Goal: Transaction & Acquisition: Purchase product/service

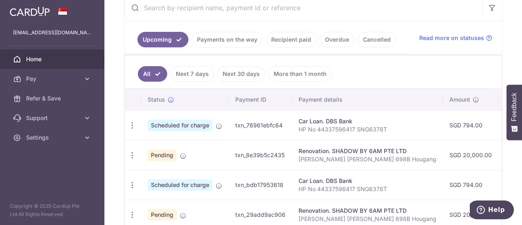
scroll to position [204, 0]
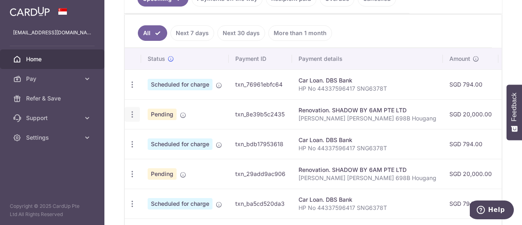
click at [134, 113] on icon "button" at bounding box center [132, 114] width 9 height 9
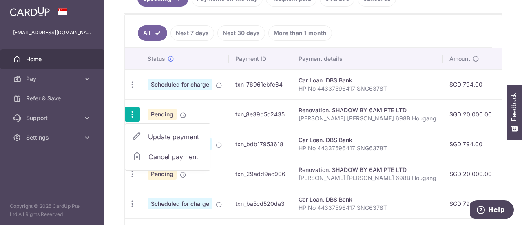
click at [161, 155] on span "Cancel payment" at bounding box center [175, 157] width 55 height 10
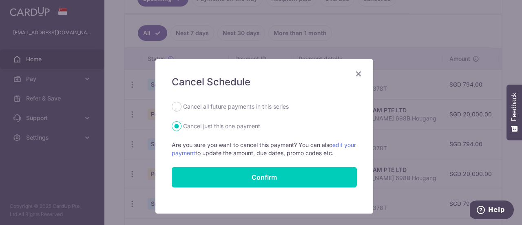
click at [236, 106] on label "Cancel all future payments in this series" at bounding box center [236, 107] width 106 height 10
click at [181, 106] on input "Cancel all future payments in this series" at bounding box center [177, 107] width 10 height 10
radio input "true"
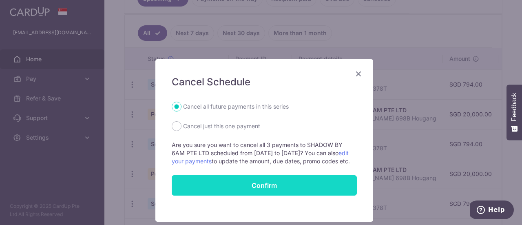
click at [249, 195] on button "Confirm" at bounding box center [264, 185] width 185 height 20
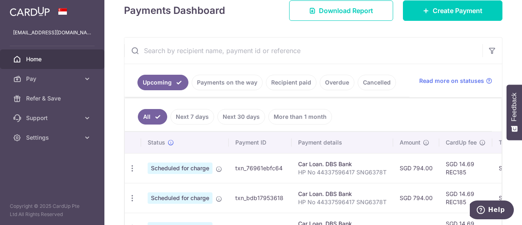
scroll to position [79, 0]
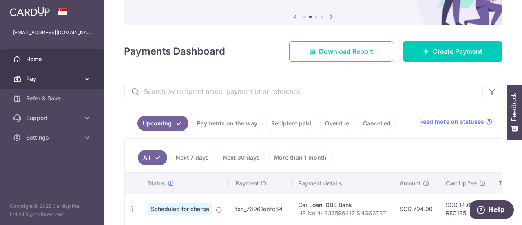
click at [58, 74] on link "Pay" at bounding box center [52, 79] width 104 height 20
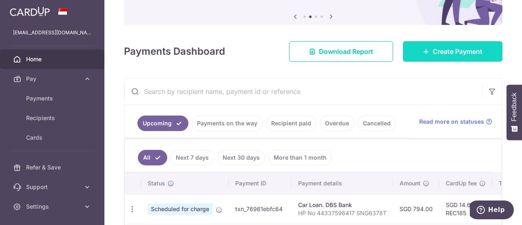
click at [425, 51] on link "Create Payment" at bounding box center [452, 51] width 99 height 20
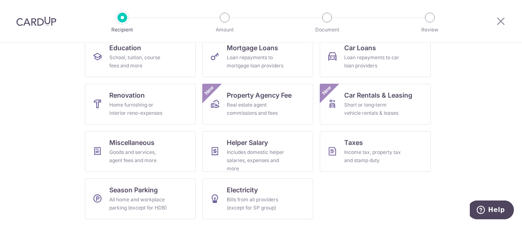
scroll to position [58, 0]
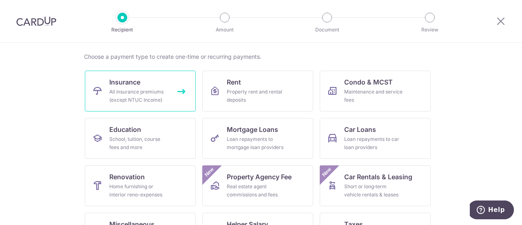
click at [139, 91] on div "All insurance premiums (except NTUC Income)" at bounding box center [138, 96] width 59 height 16
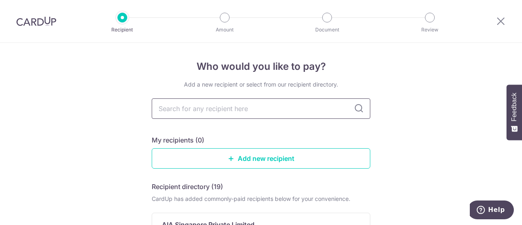
click at [224, 110] on input "text" at bounding box center [261, 108] width 219 height 20
type input "singa"
type input "singapore"
click at [357, 110] on icon at bounding box center [359, 109] width 10 height 10
click at [201, 110] on input "singapore" at bounding box center [261, 108] width 219 height 20
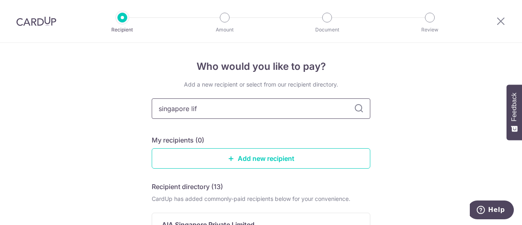
type input "singapore life"
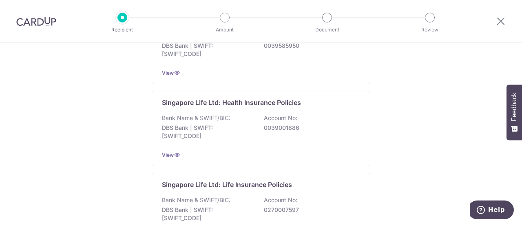
scroll to position [122, 0]
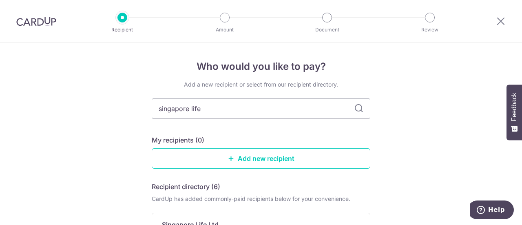
scroll to position [82, 0]
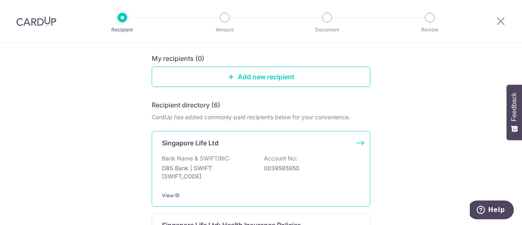
click at [206, 152] on div "Singapore Life Ltd Bank Name & SWIFT/BIC: DBS Bank | SWIFT: DBSSSGSGXXX Account…" at bounding box center [261, 168] width 219 height 75
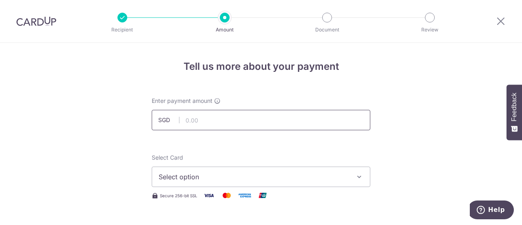
click at [229, 119] on input "text" at bounding box center [261, 120] width 219 height 20
type input "3,636.75"
click at [227, 172] on span "Select option" at bounding box center [254, 177] width 190 height 10
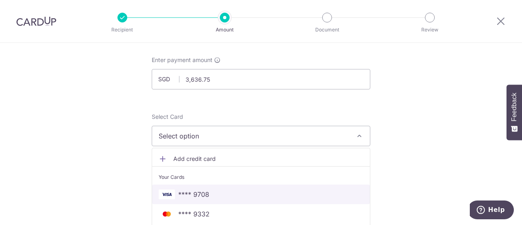
click at [229, 189] on span "**** 9708" at bounding box center [261, 194] width 205 height 10
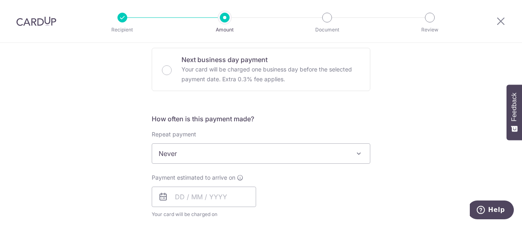
scroll to position [285, 0]
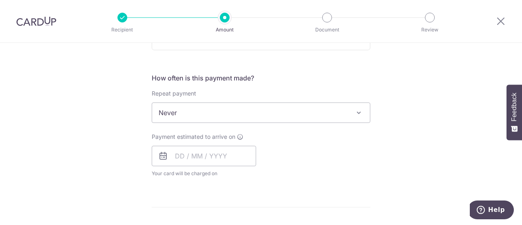
click at [354, 113] on span at bounding box center [359, 113] width 10 height 10
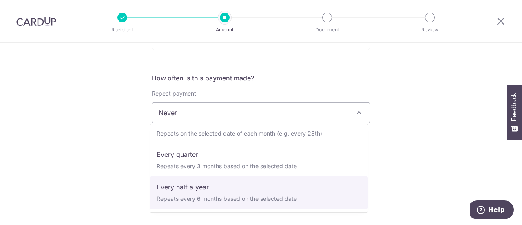
scroll to position [114, 0]
select select "6"
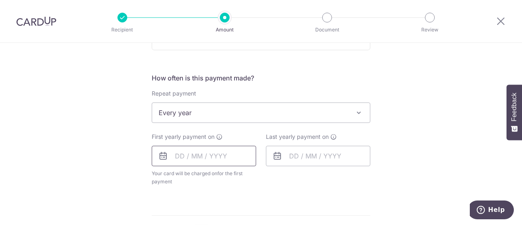
click at [193, 152] on input "text" at bounding box center [204, 156] width 104 height 20
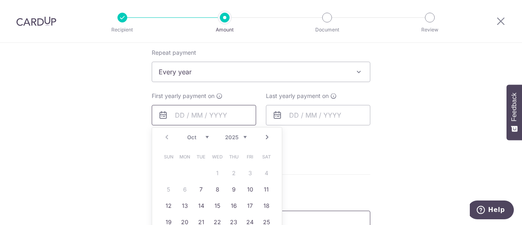
scroll to position [367, 0]
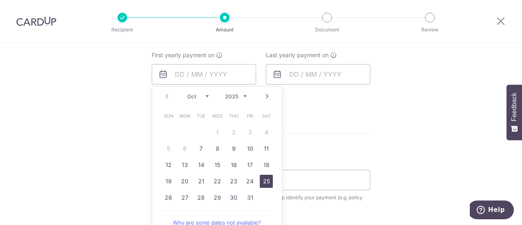
click at [263, 184] on link "25" at bounding box center [266, 180] width 13 height 13
type input "[DATE]"
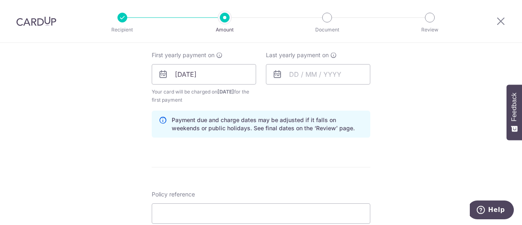
click at [404, 146] on div "Tell us more about your payment Enter payment amount SGD 3,636.75 3636.75 Selec…" at bounding box center [261, 65] width 522 height 779
click at [317, 76] on input "text" at bounding box center [318, 74] width 104 height 20
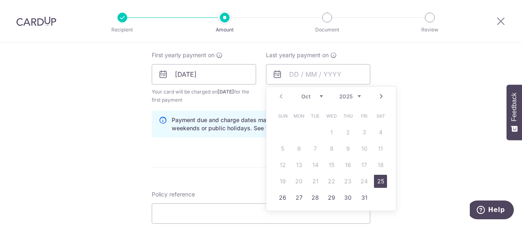
click at [357, 96] on select "2025 2026 2027 2028 2029 2030 2031 2032 2033 2034 2035" at bounding box center [350, 96] width 22 height 7
click at [361, 178] on link "25" at bounding box center [364, 180] width 13 height 13
type input "25/10/2030"
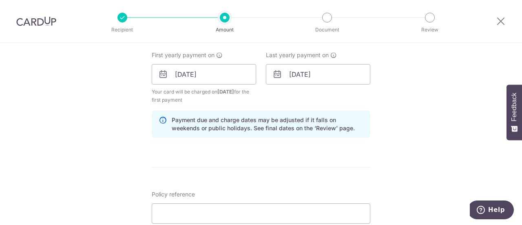
click at [409, 118] on div "Tell us more about your payment Enter payment amount SGD 3,636.75 3636.75 Selec…" at bounding box center [261, 65] width 522 height 779
click at [333, 70] on input "25/10/2030" at bounding box center [318, 74] width 104 height 20
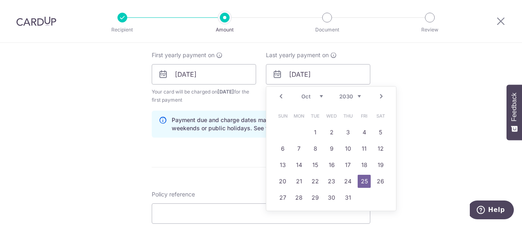
click at [356, 93] on select "2025 2026 2027 2028 2029 2030 2031 2032 2033 2034 2035" at bounding box center [350, 96] width 22 height 7
click at [339, 93] on select "2025 2026 2027 2028 2029 2030 2031 2032 2033 2034 2035" at bounding box center [350, 96] width 22 height 7
click at [363, 180] on link "25" at bounding box center [364, 180] width 13 height 13
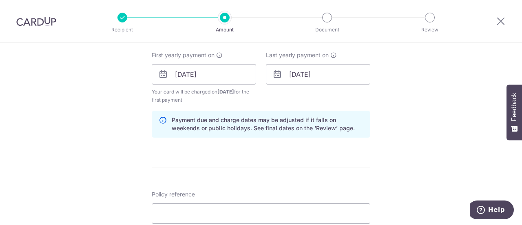
click at [438, 132] on div "Tell us more about your payment Enter payment amount SGD 3,636.75 3636.75 Selec…" at bounding box center [261, 65] width 522 height 779
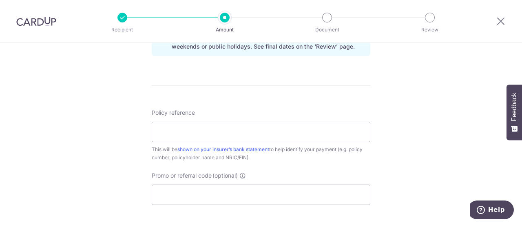
scroll to position [489, 0]
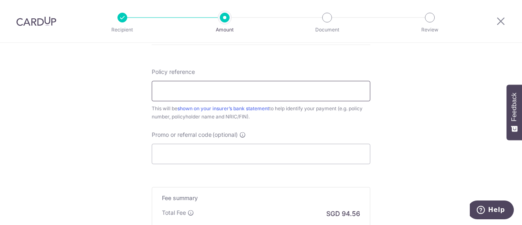
click at [309, 93] on input "Policy reference" at bounding box center [261, 91] width 219 height 20
type input "P4130399"
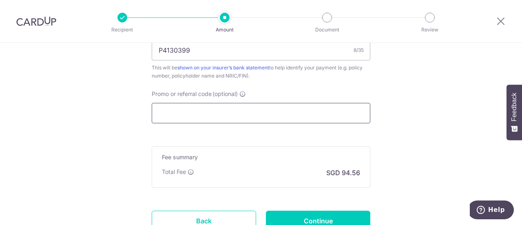
click at [192, 111] on input "Promo or referral code (optional)" at bounding box center [261, 113] width 219 height 20
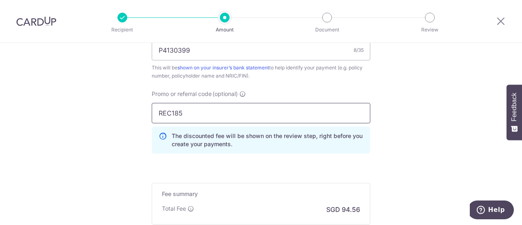
type input "REC185"
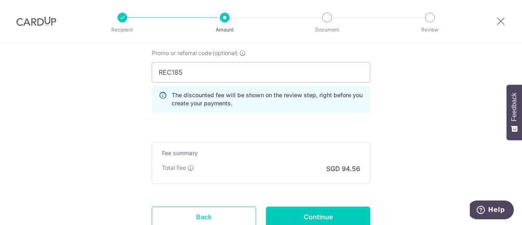
scroll to position [611, 0]
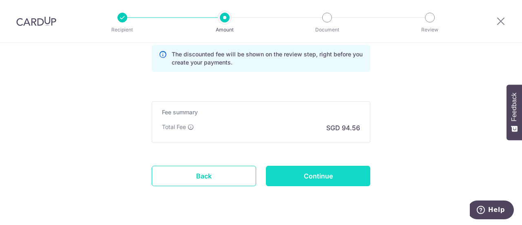
click at [329, 166] on input "Continue" at bounding box center [318, 176] width 104 height 20
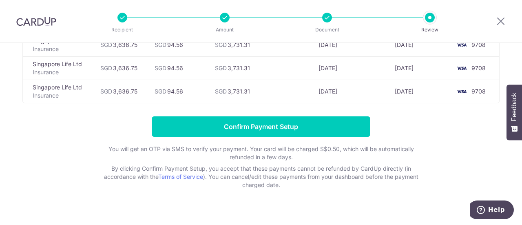
scroll to position [41, 0]
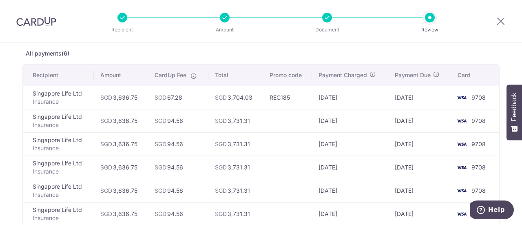
click at [327, 19] on div at bounding box center [327, 18] width 10 height 10
click at [223, 18] on div at bounding box center [225, 18] width 10 height 10
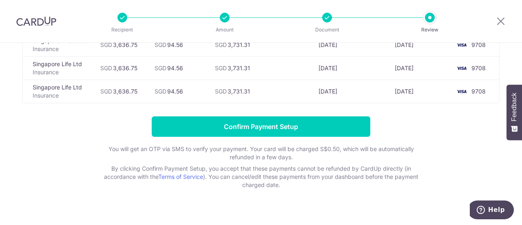
scroll to position [174, 0]
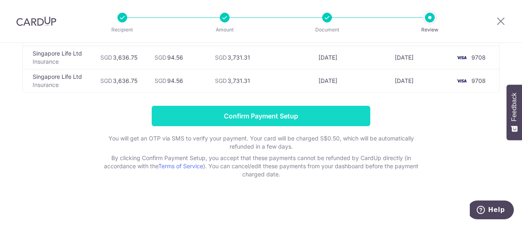
click at [301, 110] on input "Confirm Payment Setup" at bounding box center [261, 116] width 219 height 20
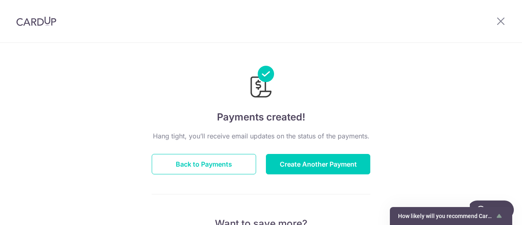
scroll to position [82, 0]
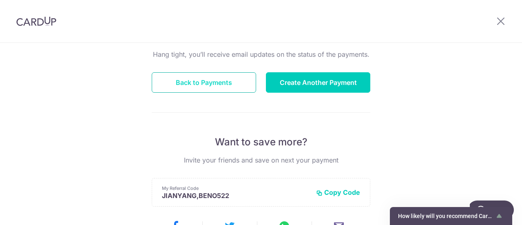
click at [221, 80] on button "Back to Payments" at bounding box center [204, 82] width 104 height 20
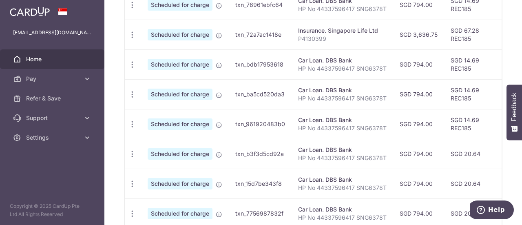
scroll to position [243, 0]
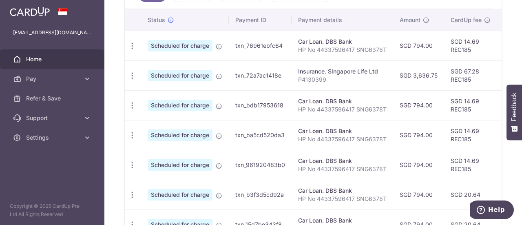
click at [377, 71] on div "Insurance. Singapore Life Ltd" at bounding box center [342, 71] width 88 height 8
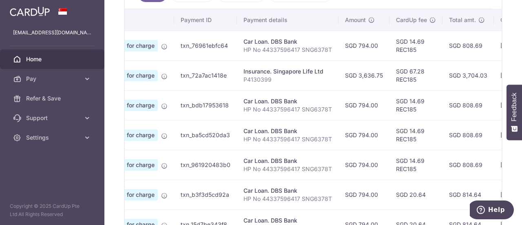
scroll to position [0, 208]
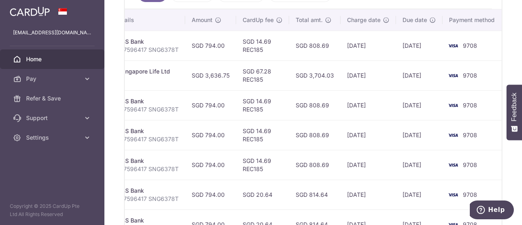
drag, startPoint x: 371, startPoint y: 68, endPoint x: 521, endPoint y: 72, distance: 150.1
click at [521, 72] on div "× Pause Schedule Pause all future payments in this series Pause just this one p…" at bounding box center [312, 112] width 417 height 225
click at [422, 72] on td "25/10/2025" at bounding box center [419, 75] width 46 height 30
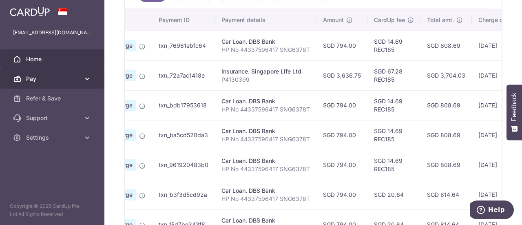
scroll to position [0, 0]
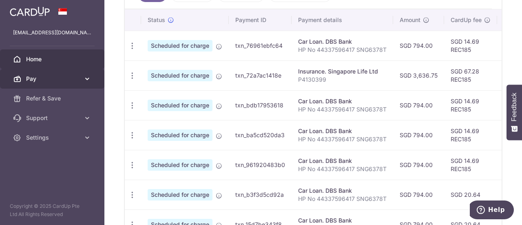
drag, startPoint x: 428, startPoint y: 74, endPoint x: 63, endPoint y: 74, distance: 364.9
click at [63, 74] on main "ongjianyangben@gmail.com Home Pay Payments Recipients Cards Refer & Save Suppor…" at bounding box center [261, 112] width 522 height 225
click at [301, 75] on p "P4130399" at bounding box center [342, 79] width 88 height 8
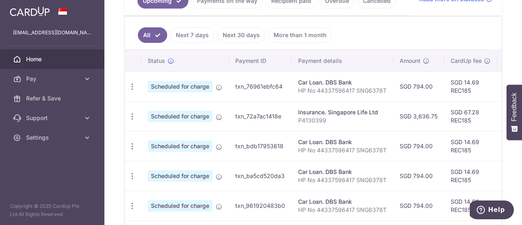
scroll to position [39, 0]
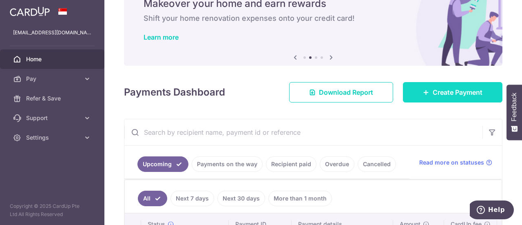
click at [470, 88] on span "Create Payment" at bounding box center [458, 92] width 50 height 10
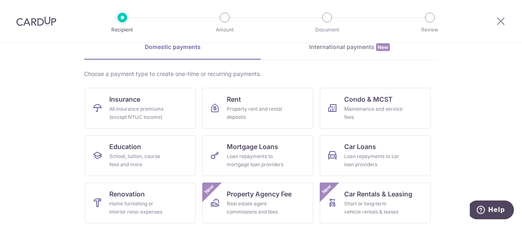
scroll to position [82, 0]
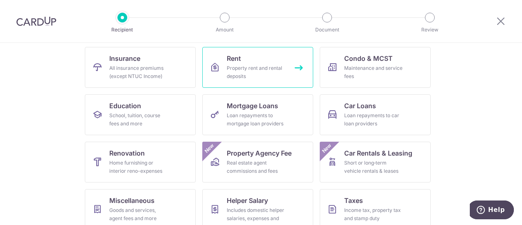
click at [247, 65] on div "Property rent and rental deposits" at bounding box center [256, 72] width 59 height 16
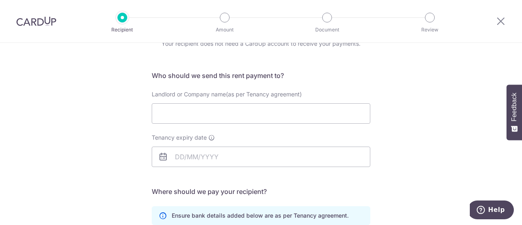
scroll to position [82, 0]
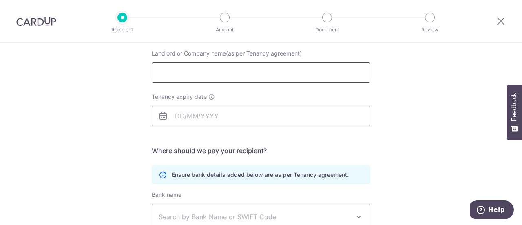
click at [195, 73] on input "Landlord or Company name(as per Tenancy agreement)" at bounding box center [261, 72] width 219 height 20
click at [103, 132] on div "Who would you like to pay? Your recipient does not need a CardUp account to rec…" at bounding box center [261, 155] width 522 height 388
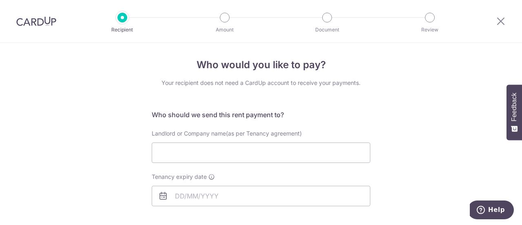
scroll to position [42, 0]
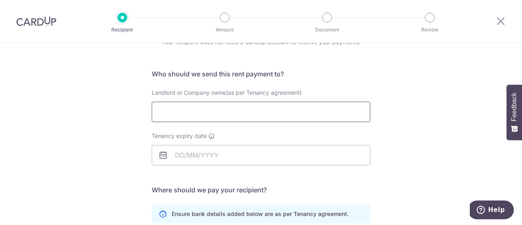
click at [177, 109] on input "Landlord or Company name(as per Tenancy agreement)" at bounding box center [261, 112] width 219 height 20
click at [253, 113] on input "Landlord or Company name(as per Tenancy agreement)" at bounding box center [261, 112] width 219 height 20
type input "Chong Yian Heng"
click at [43, 149] on div "Who would you like to pay? Your recipient does not need a CardUp account to rec…" at bounding box center [261, 194] width 522 height 388
click at [202, 157] on input "Tenancy expiry date" at bounding box center [261, 155] width 219 height 20
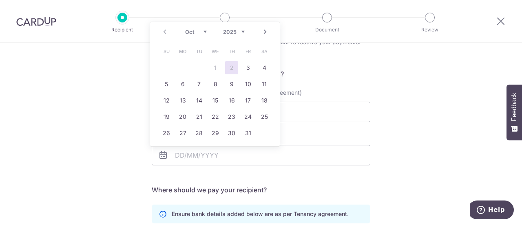
click at [205, 32] on select "Oct Nov Dec" at bounding box center [196, 32] width 22 height 7
click at [246, 31] on div "Prev Next Oct Nov Dec 2025 2026 2027 2028 2029 2030 2031 2032 2033 2034 2035" at bounding box center [215, 32] width 130 height 20
click at [240, 30] on select "2025 2026 2027 2028 2029 2030 2031 2032 2033 2034 2035" at bounding box center [234, 32] width 22 height 7
click at [205, 31] on select "Jan Feb Mar Apr May Jun Jul Aug Sep Oct Nov Dec" at bounding box center [196, 32] width 22 height 7
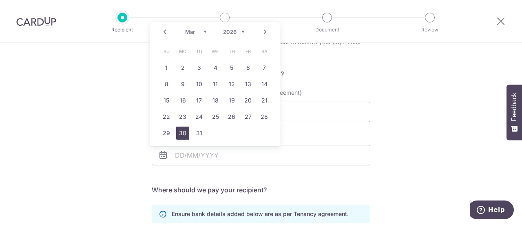
click at [186, 130] on link "30" at bounding box center [182, 132] width 13 height 13
type input "30/03/2026"
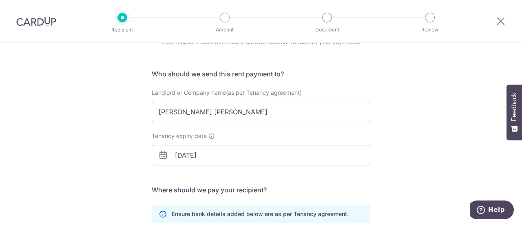
click at [53, 132] on div "Who would you like to pay? Your recipient does not need a CardUp account to rec…" at bounding box center [261, 194] width 522 height 388
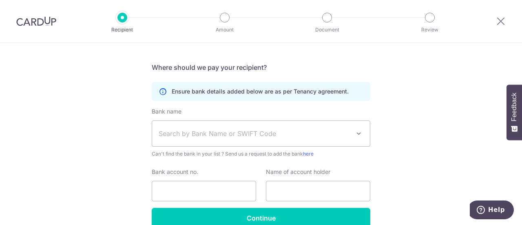
scroll to position [205, 0]
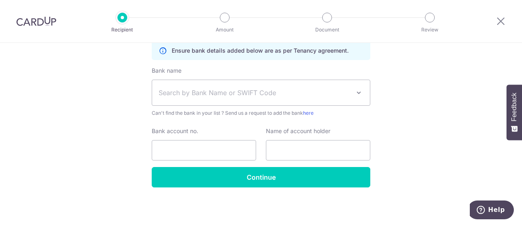
click at [186, 99] on span "Search by Bank Name or SWIFT Code" at bounding box center [261, 92] width 218 height 25
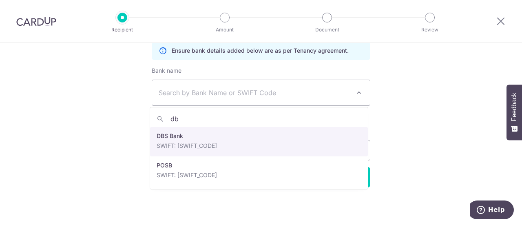
type input "db"
select select "6"
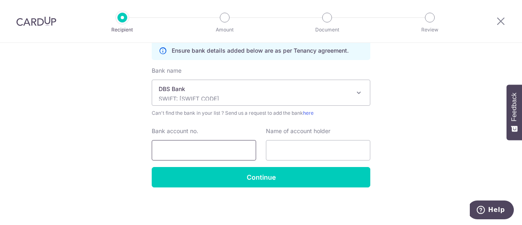
click at [185, 147] on input "Bank account no." at bounding box center [204, 150] width 104 height 20
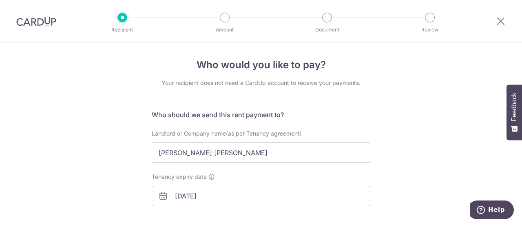
scroll to position [0, 0]
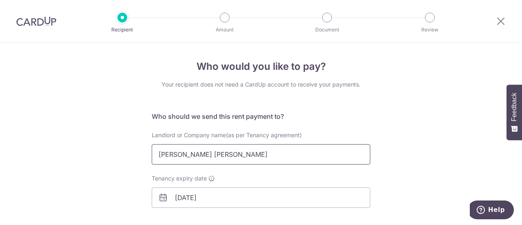
click at [241, 148] on input "Chong Yian Heng" at bounding box center [261, 154] width 219 height 20
type input "Chong Yian Heng (Raymond)"
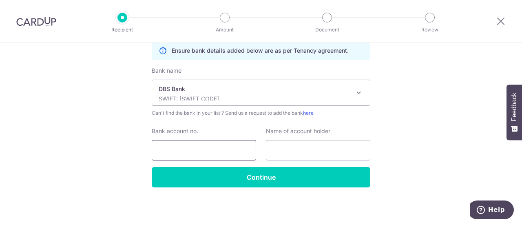
click at [189, 147] on input "Bank account no." at bounding box center [204, 150] width 104 height 20
type input "085379500"
click at [84, 162] on div "Who would you like to pay? Your recipient does not need a CardUp account to rec…" at bounding box center [261, 31] width 522 height 388
click at [312, 148] on input "text" at bounding box center [318, 150] width 104 height 20
click at [300, 150] on input "text" at bounding box center [318, 150] width 104 height 20
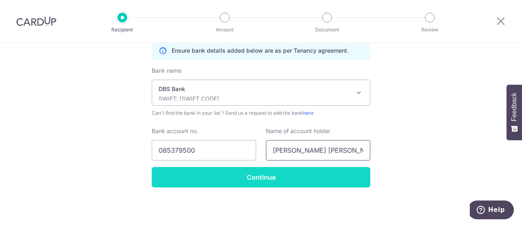
type input "Chong Yian Heng"
click at [299, 173] on input "Continue" at bounding box center [261, 177] width 219 height 20
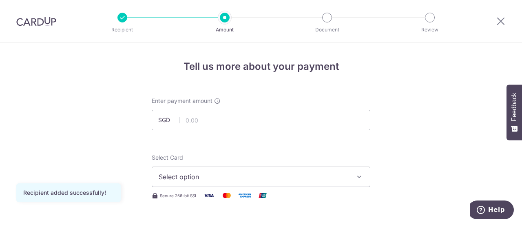
scroll to position [41, 0]
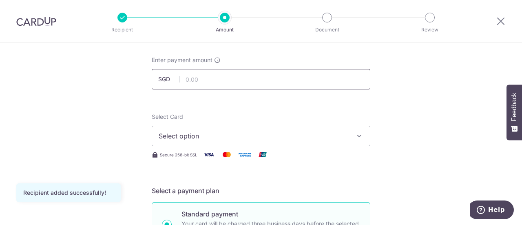
click at [215, 78] on input "text" at bounding box center [261, 79] width 219 height 20
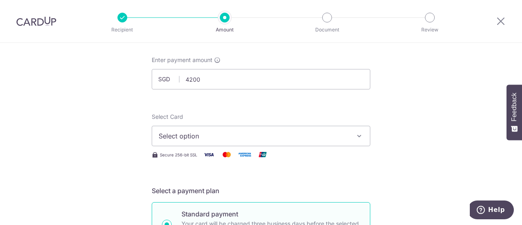
type input "4,200.00"
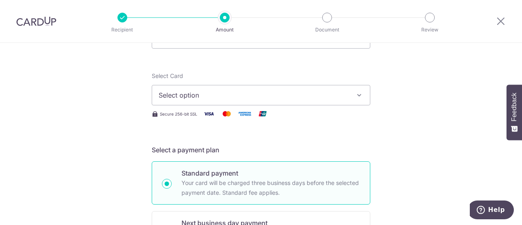
click at [271, 93] on span "Select option" at bounding box center [254, 95] width 190 height 10
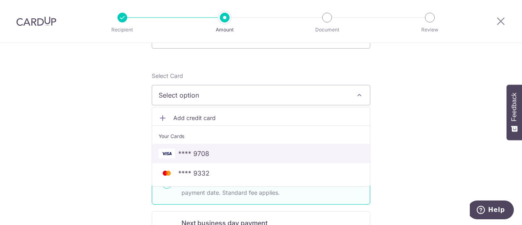
click at [249, 153] on span "**** 9708" at bounding box center [261, 153] width 205 height 10
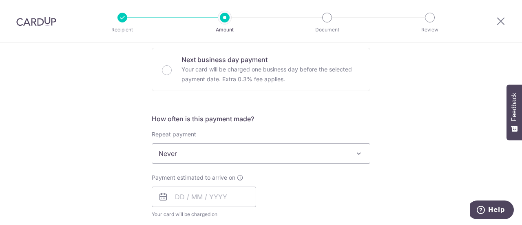
scroll to position [285, 0]
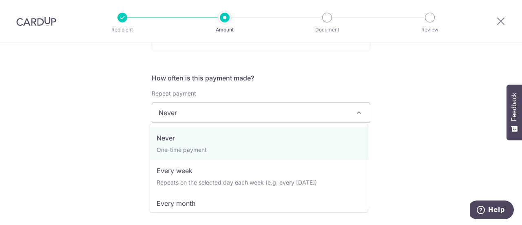
click at [351, 111] on span "Never" at bounding box center [261, 112] width 219 height 20
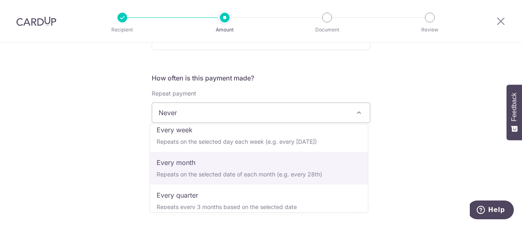
select select "3"
type input "[DATE]"
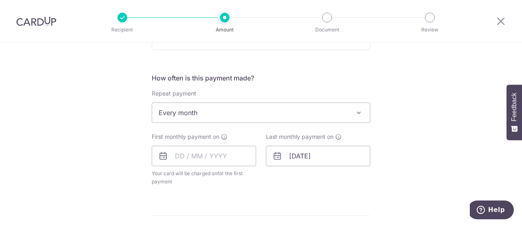
scroll to position [326, 0]
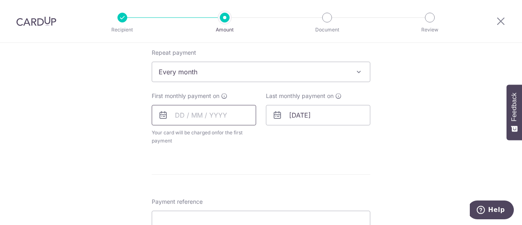
click at [178, 116] on input "text" at bounding box center [204, 115] width 104 height 20
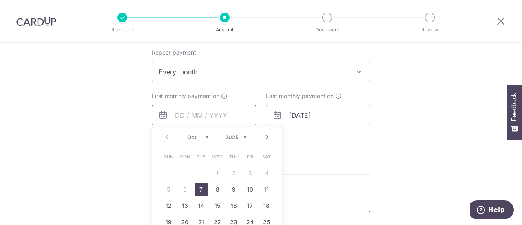
scroll to position [367, 0]
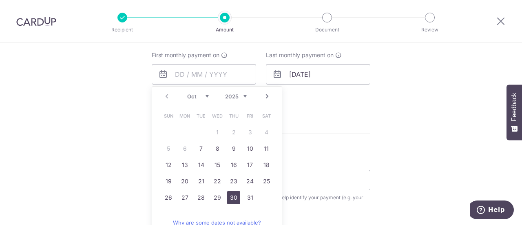
click at [229, 194] on link "30" at bounding box center [233, 197] width 13 height 13
type input "[DATE]"
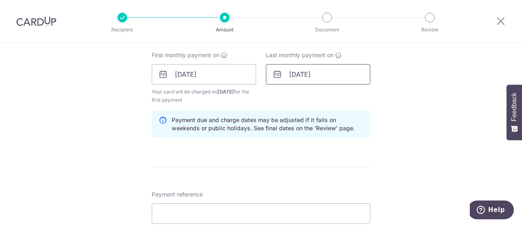
click at [307, 72] on input "[DATE]" at bounding box center [318, 74] width 104 height 20
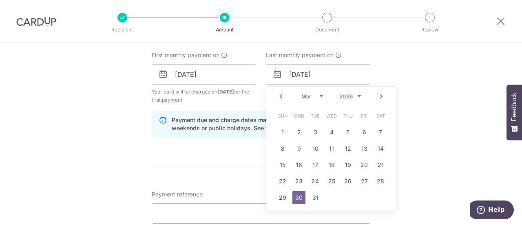
click at [278, 96] on link "Prev" at bounding box center [281, 96] width 10 height 10
click at [378, 178] on link "28" at bounding box center [380, 180] width 13 height 13
type input "[DATE]"
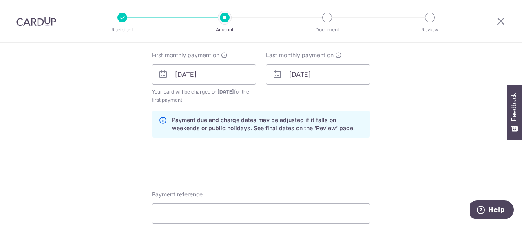
click at [432, 109] on div "Tell us more about your payment Enter payment amount SGD 4,200.00 4200.00 Recip…" at bounding box center [261, 65] width 522 height 779
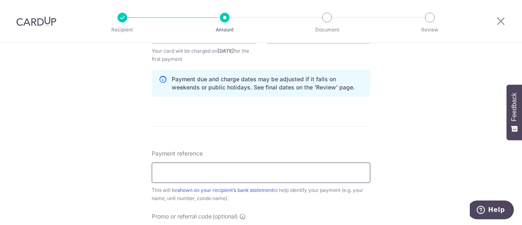
click at [312, 165] on input "Payment reference" at bounding box center [261, 172] width 219 height 20
click at [171, 174] on input "Payment reference" at bounding box center [261, 172] width 219 height 20
type input "[PERSON_NAME] Grande Vista 24B #06-06"
click at [428, 137] on div "Tell us more about your payment Enter payment amount SGD 4,200.00 4200.00 Recip…" at bounding box center [261, 24] width 522 height 779
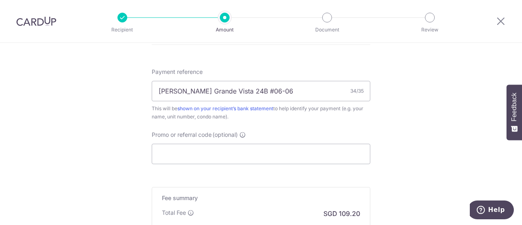
scroll to position [530, 0]
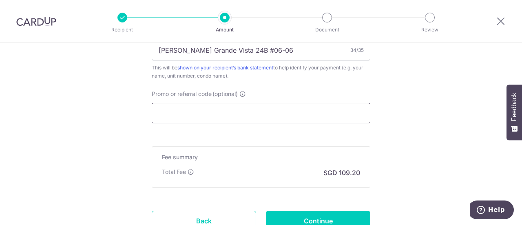
click at [288, 111] on input "Promo or referral code (optional)" at bounding box center [261, 113] width 219 height 20
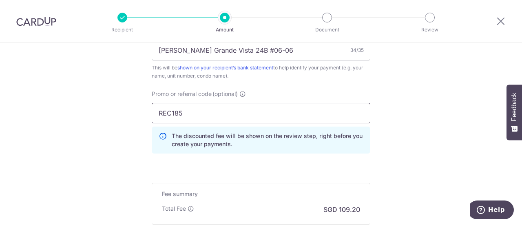
type input "REC185"
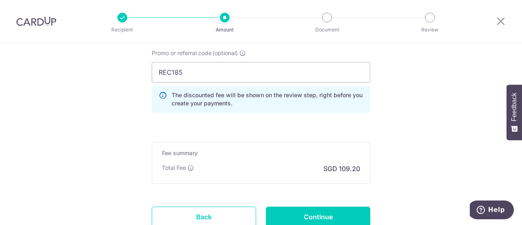
scroll to position [631, 0]
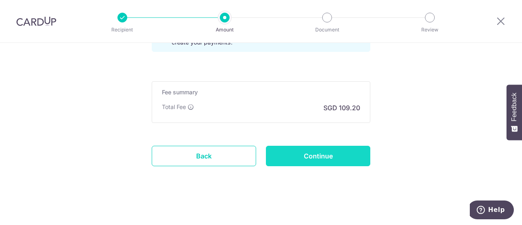
click at [342, 155] on input "Continue" at bounding box center [318, 156] width 104 height 20
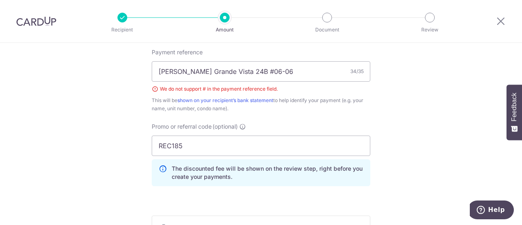
scroll to position [426, 0]
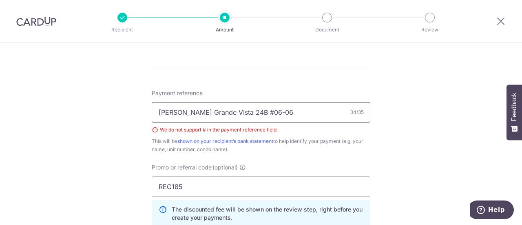
click at [250, 109] on input "[PERSON_NAME] Grande Vista 24B #06-06" at bounding box center [261, 112] width 219 height 20
type input "[PERSON_NAME] Grande Vista 24B 06-06"
click at [428, 141] on div "Tell us more about your payment Enter payment amount SGD 4,200.00 4200.00 Selec…" at bounding box center [261, 9] width 522 height 786
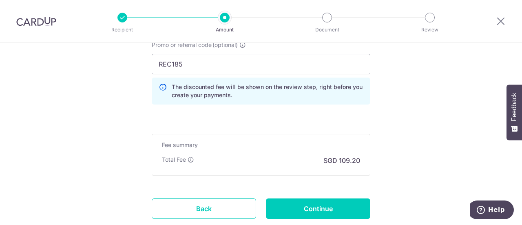
scroll to position [589, 0]
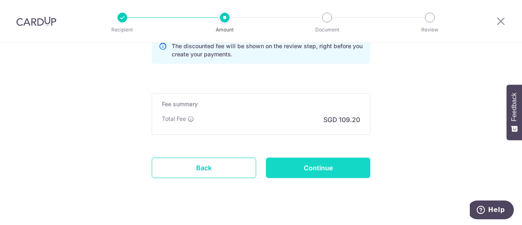
click at [313, 166] on input "Continue" at bounding box center [318, 167] width 104 height 20
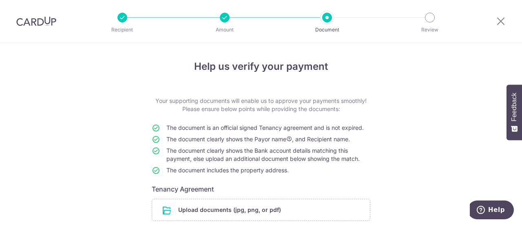
scroll to position [78, 0]
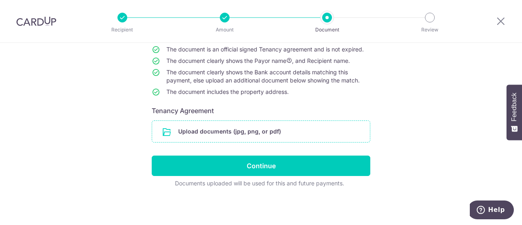
click at [253, 130] on input "file" at bounding box center [261, 131] width 218 height 21
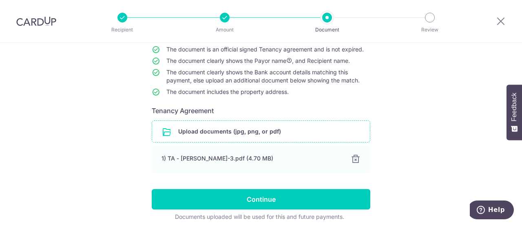
scroll to position [112, 0]
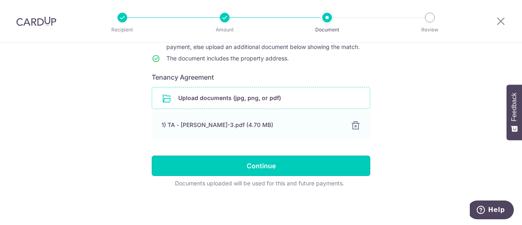
click at [230, 160] on input "Continue" at bounding box center [261, 165] width 219 height 20
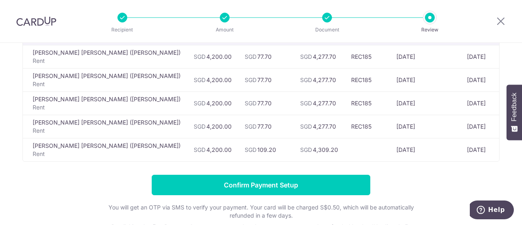
scroll to position [122, 0]
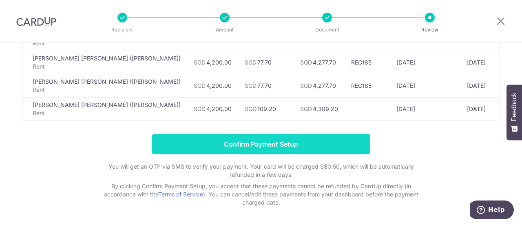
click at [282, 143] on input "Confirm Payment Setup" at bounding box center [261, 144] width 219 height 20
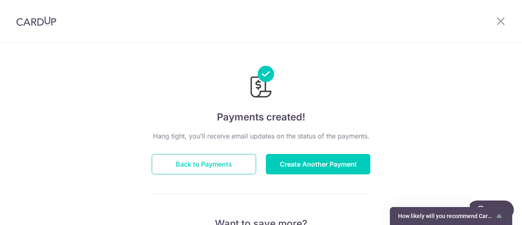
click at [189, 160] on button "Back to Payments" at bounding box center [204, 164] width 104 height 20
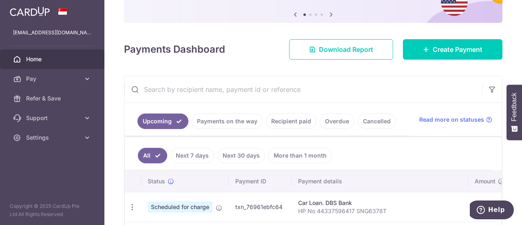
scroll to position [41, 0]
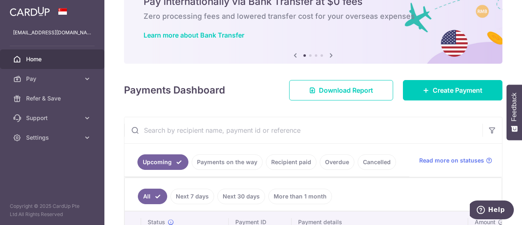
click at [268, 133] on input "text" at bounding box center [303, 130] width 358 height 26
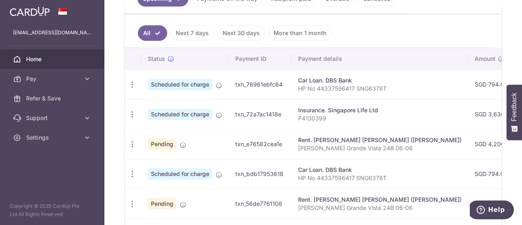
scroll to position [122, 0]
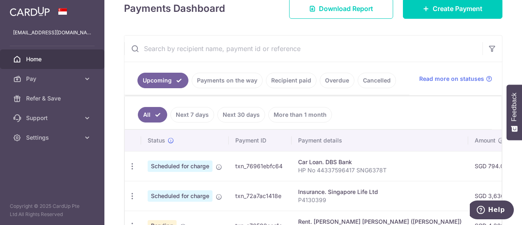
click at [268, 46] on input "text" at bounding box center [303, 48] width 358 height 26
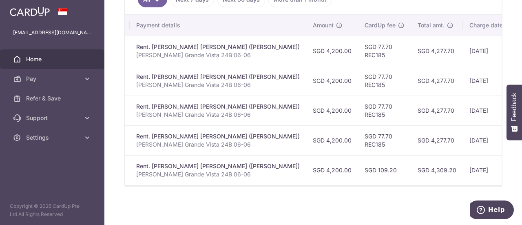
scroll to position [0, 128]
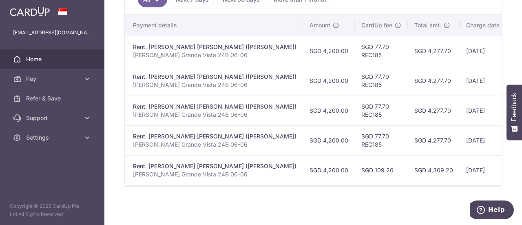
type input "rent"
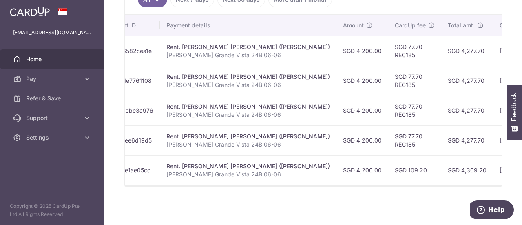
scroll to position [0, 0]
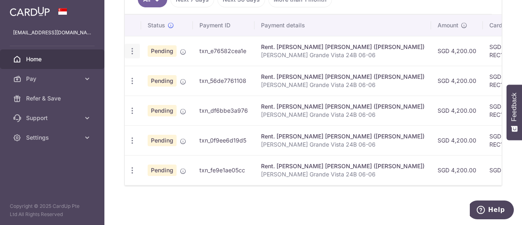
click at [132, 49] on icon "button" at bounding box center [132, 51] width 9 height 9
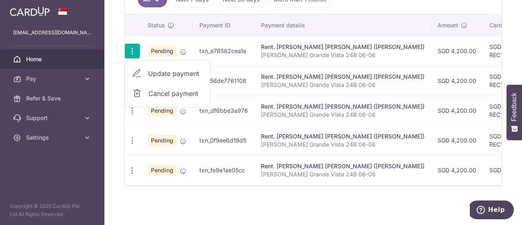
click at [166, 73] on span "Update payment" at bounding box center [175, 73] width 55 height 10
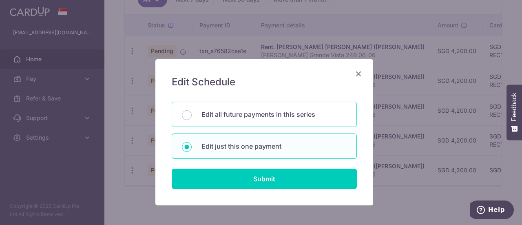
click at [238, 110] on p "Edit all future payments in this series" at bounding box center [273, 114] width 145 height 10
click at [192, 110] on input "Edit all future payments in this series" at bounding box center [187, 115] width 10 height 10
radio input "true"
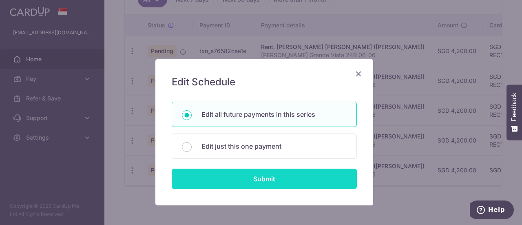
click at [234, 178] on input "Submit" at bounding box center [264, 178] width 185 height 20
radio input "true"
type input "4,200.00"
type input "Ben Rental Grande Vista 24B 06-06"
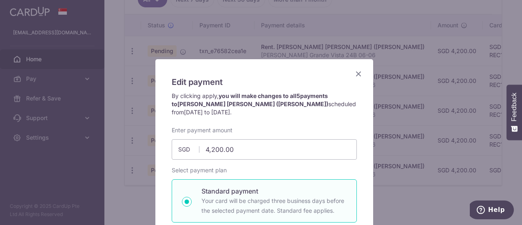
click at [355, 75] on icon "Close" at bounding box center [358, 73] width 10 height 10
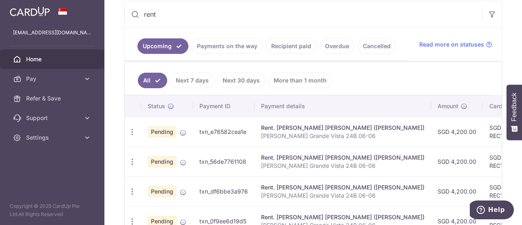
scroll to position [75, 0]
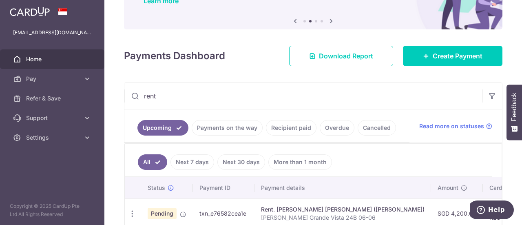
drag, startPoint x: 142, startPoint y: 97, endPoint x: 127, endPoint y: 97, distance: 14.7
click at [127, 97] on input "rent" at bounding box center [303, 96] width 358 height 26
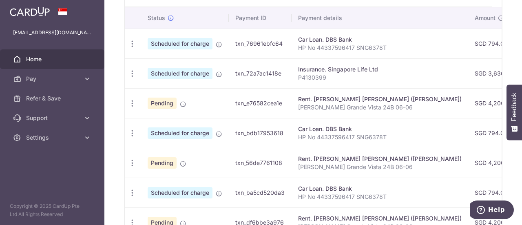
scroll to position [0, 0]
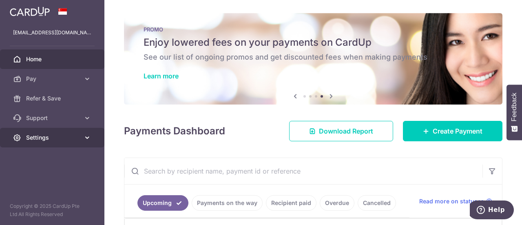
click at [51, 141] on link "Settings" at bounding box center [52, 138] width 104 height 20
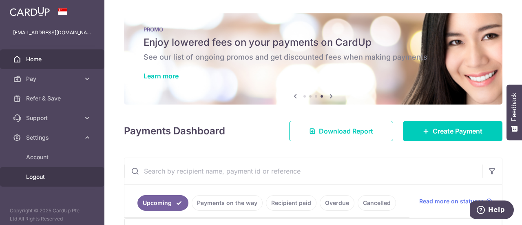
click at [45, 176] on span "Logout" at bounding box center [53, 176] width 54 height 8
